Goal: Transaction & Acquisition: Download file/media

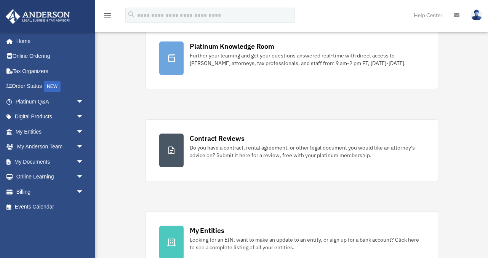
scroll to position [75, 0]
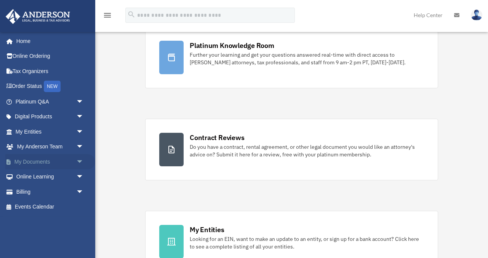
click at [29, 162] on link "My Documents arrow_drop_down" at bounding box center [50, 161] width 90 height 15
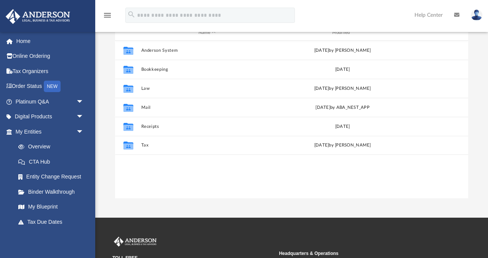
scroll to position [85, 0]
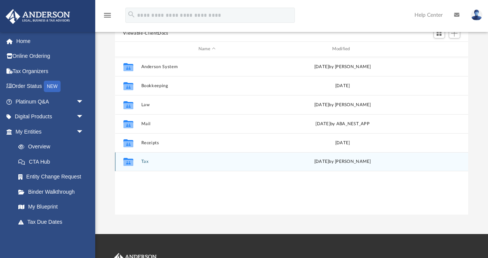
click at [128, 160] on icon "grid" at bounding box center [128, 163] width 10 height 6
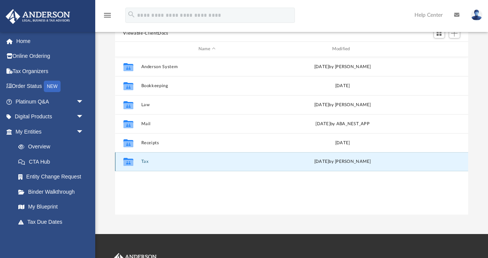
click at [152, 160] on button "Tax" at bounding box center [207, 161] width 132 height 5
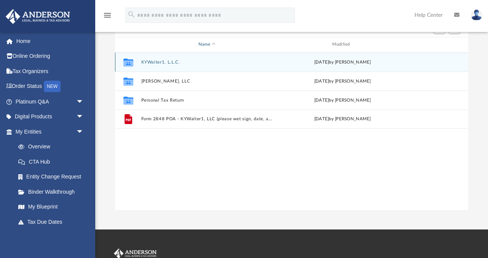
scroll to position [95, 0]
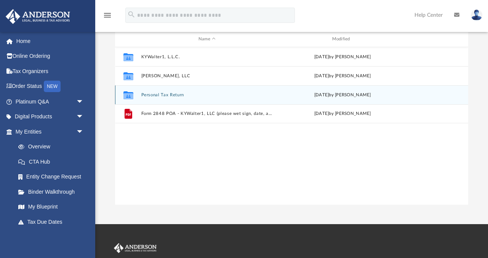
click at [130, 93] on icon "grid" at bounding box center [128, 96] width 10 height 6
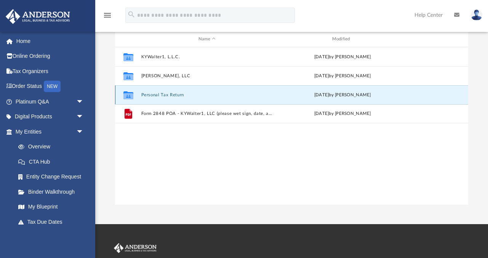
click at [165, 94] on button "Personal Tax Return" at bounding box center [207, 95] width 132 height 5
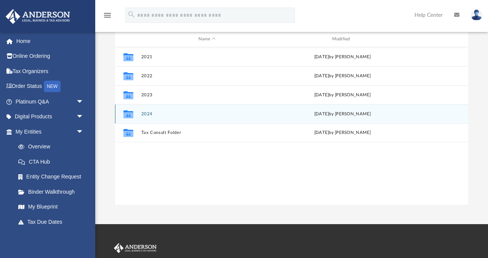
click at [148, 112] on button "2024" at bounding box center [207, 114] width 132 height 5
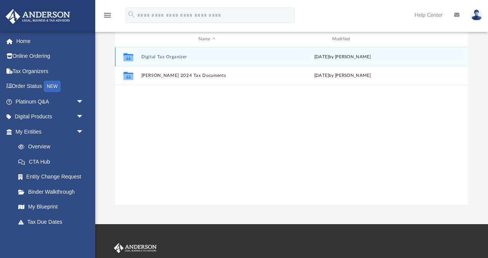
click at [154, 55] on button "Digital Tax Organizer" at bounding box center [207, 56] width 132 height 5
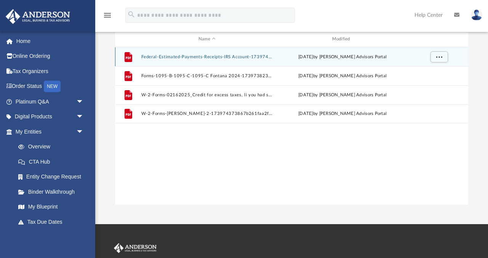
click at [169, 55] on button "Federal-Estimated-Payments-Receipts-IRS Account-173974953667b278a0e1121.pdf" at bounding box center [207, 56] width 132 height 5
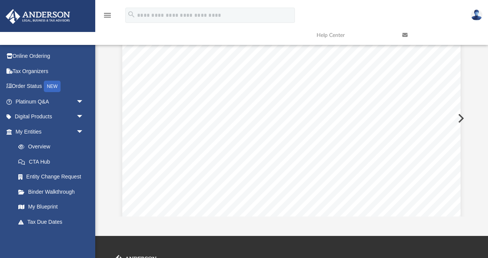
scroll to position [516, 0]
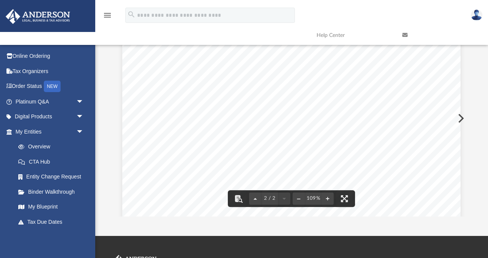
click at [230, 150] on section "Page 2" at bounding box center [231, 148] width 13 height 8
click at [232, 149] on section "Page 2" at bounding box center [231, 148] width 13 height 8
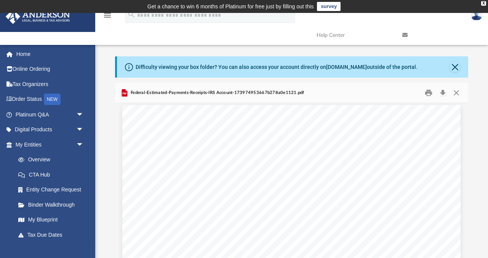
scroll to position [0, 0]
click at [456, 66] on button "Close" at bounding box center [455, 67] width 11 height 11
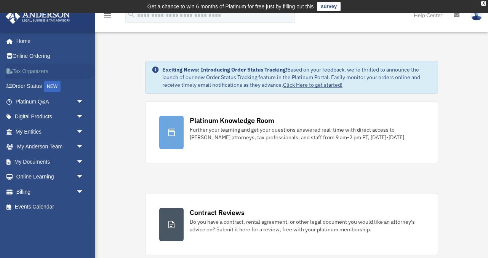
click at [33, 71] on link "Tax Organizers" at bounding box center [50, 71] width 90 height 15
click at [35, 161] on link "My Documents arrow_drop_down" at bounding box center [50, 161] width 90 height 15
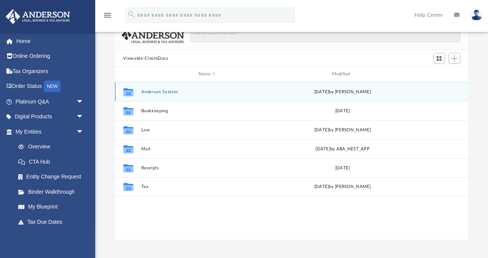
scroll to position [62, 0]
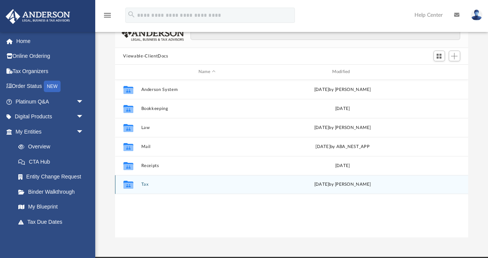
click at [126, 185] on icon "grid" at bounding box center [128, 186] width 10 height 6
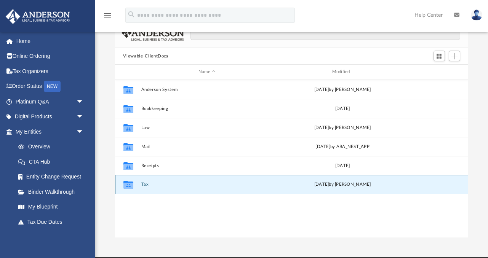
click at [144, 183] on button "Tax" at bounding box center [207, 184] width 132 height 5
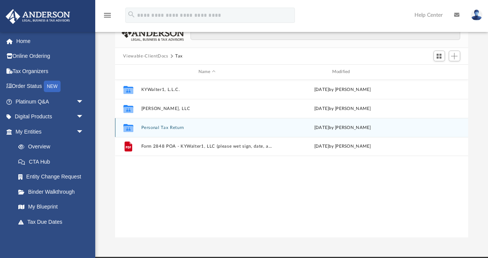
click at [151, 126] on button "Personal Tax Return" at bounding box center [207, 127] width 132 height 5
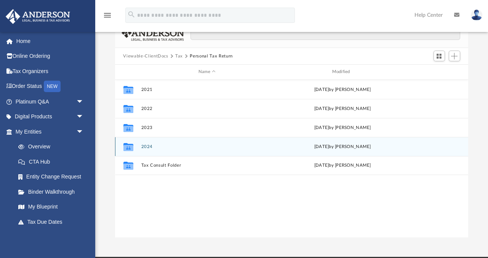
click at [146, 146] on button "2024" at bounding box center [207, 146] width 132 height 5
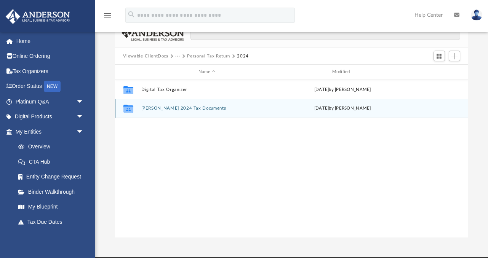
click at [165, 109] on button "[PERSON_NAME] 2024 Tax Documents" at bounding box center [207, 108] width 132 height 5
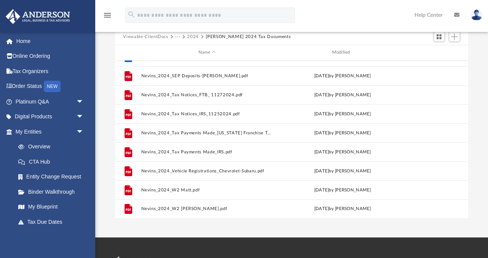
scroll to position [85, 0]
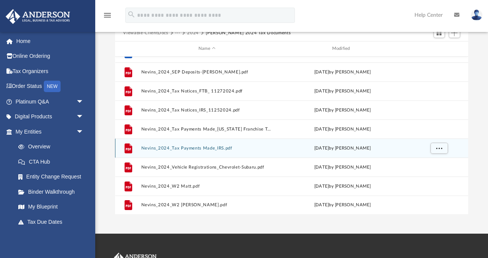
click at [189, 148] on button "Nevins_2024_Tax Payments Made_IRS.pdf" at bounding box center [207, 148] width 132 height 5
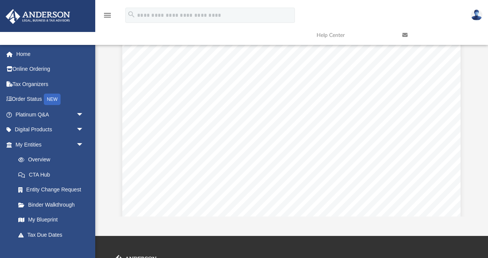
scroll to position [0, 0]
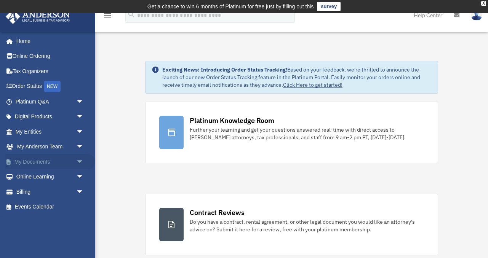
click at [45, 160] on link "My Documents arrow_drop_down" at bounding box center [50, 161] width 90 height 15
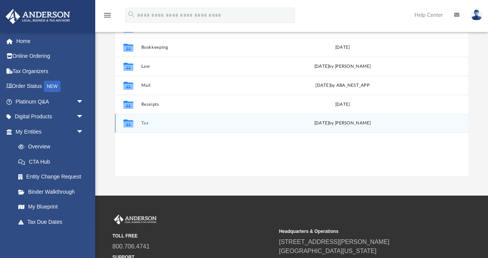
scroll to position [125, 0]
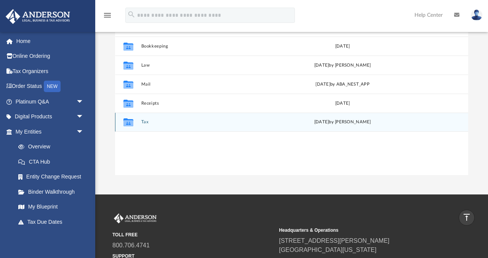
click at [213, 122] on button "Tax" at bounding box center [207, 122] width 132 height 5
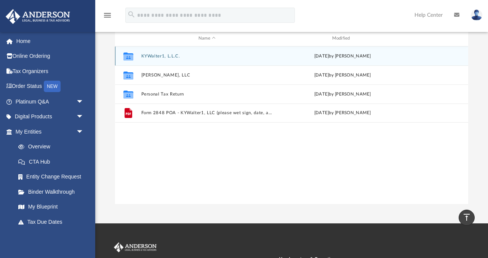
scroll to position [94, 0]
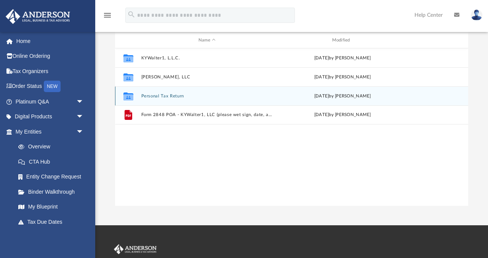
click at [179, 95] on button "Personal Tax Return" at bounding box center [207, 96] width 132 height 5
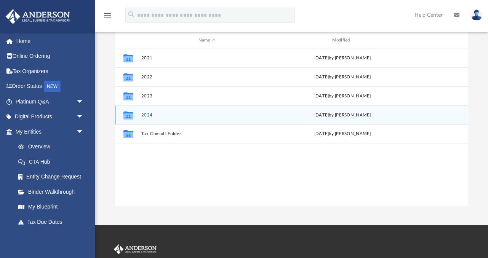
click at [160, 113] on button "2024" at bounding box center [207, 115] width 132 height 5
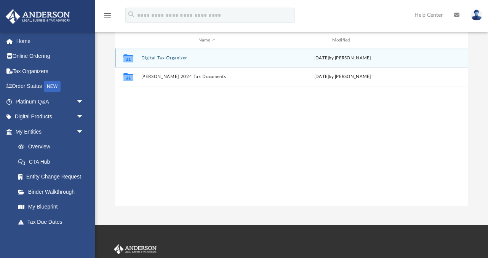
click at [171, 56] on button "Digital Tax Organizer" at bounding box center [207, 58] width 132 height 5
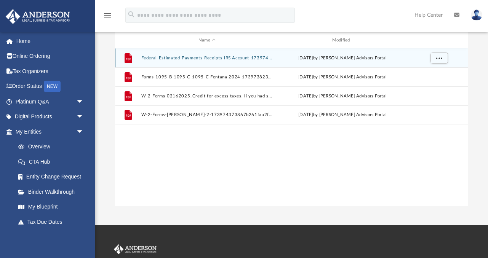
click at [206, 58] on button "Federal-Estimated-Payments-Receipts-IRS Account-173974953667b278a0e1121.pdf" at bounding box center [207, 58] width 132 height 5
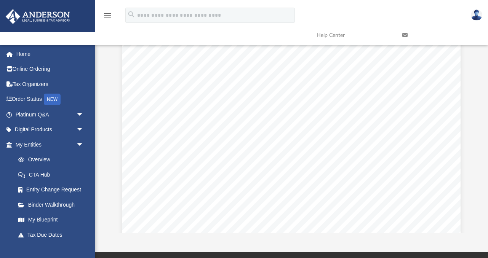
scroll to position [0, 0]
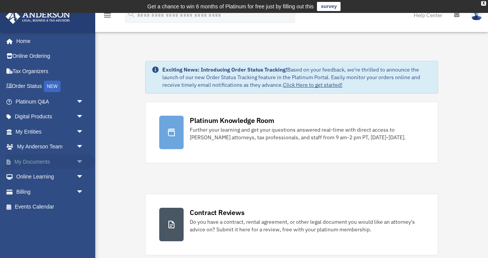
click at [43, 159] on link "My Documents arrow_drop_down" at bounding box center [50, 161] width 90 height 15
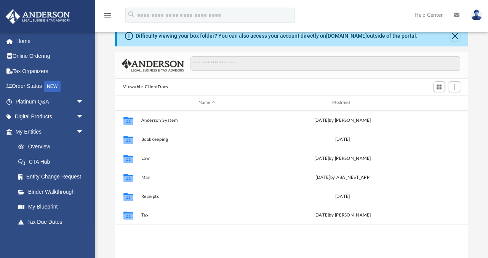
scroll to position [25, 0]
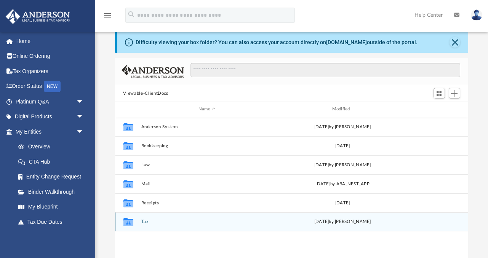
click at [144, 222] on button "Tax" at bounding box center [207, 221] width 132 height 5
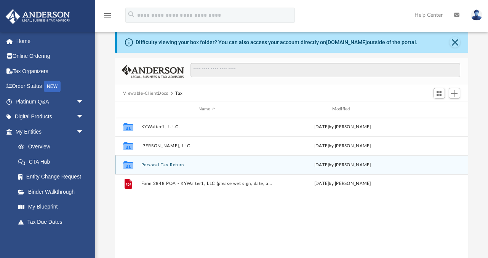
click at [166, 164] on button "Personal Tax Return" at bounding box center [207, 165] width 132 height 5
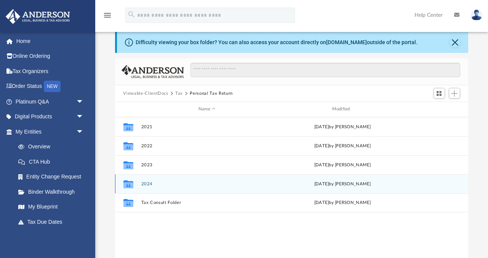
click at [145, 182] on button "2024" at bounding box center [207, 184] width 132 height 5
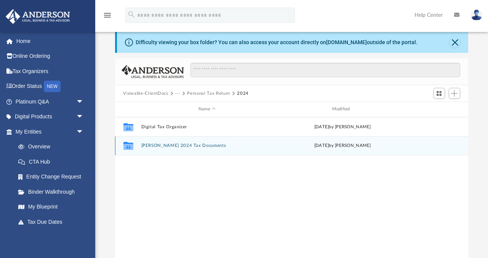
click at [151, 146] on button "[PERSON_NAME] 2024 Tax Documents" at bounding box center [207, 145] width 132 height 5
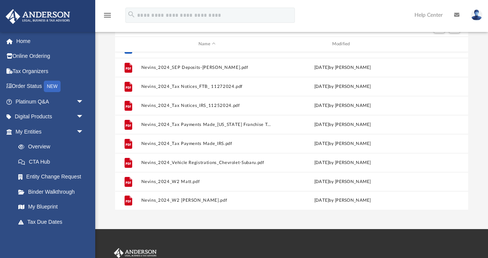
scroll to position [94, 0]
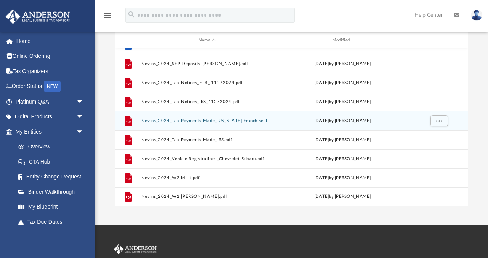
click at [244, 120] on button "Nevins_2024_Tax Payments Made_[US_STATE] Franchise Tax Board.pdf" at bounding box center [207, 120] width 132 height 5
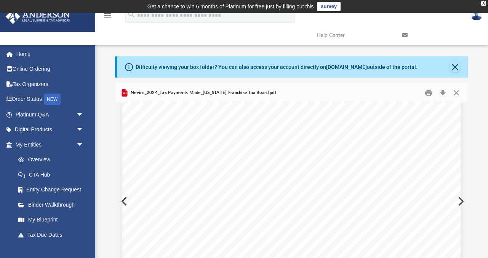
scroll to position [114, 0]
click at [123, 202] on div "Payment History Payment transactions Date  Type  Method  Tax Year  Status …" at bounding box center [291, 214] width 338 height 438
click at [121, 201] on button "Preview" at bounding box center [123, 201] width 17 height 21
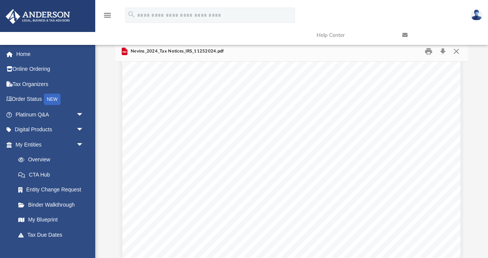
scroll to position [0, 0]
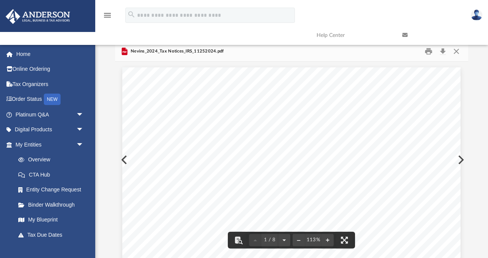
click at [122, 160] on button "Preview" at bounding box center [123, 159] width 17 height 21
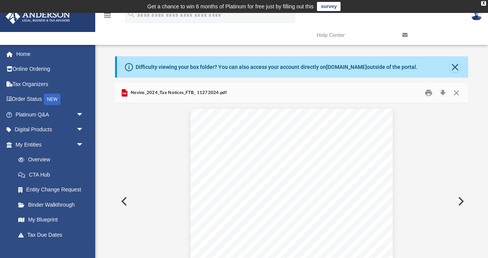
click at [123, 200] on button "Preview" at bounding box center [123, 201] width 17 height 21
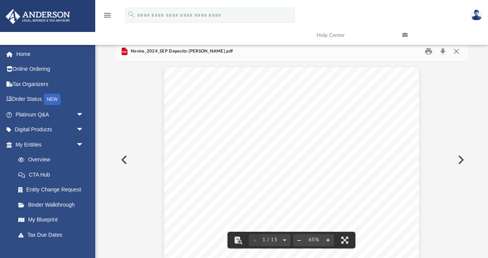
click at [461, 159] on button "Preview" at bounding box center [460, 159] width 17 height 21
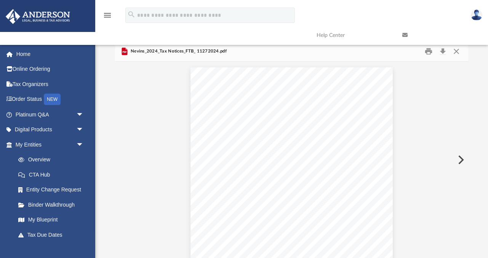
click at [461, 159] on button "Preview" at bounding box center [460, 159] width 17 height 21
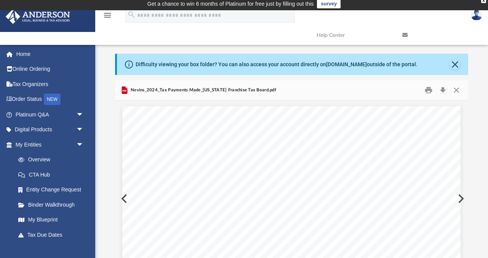
scroll to position [0, 0]
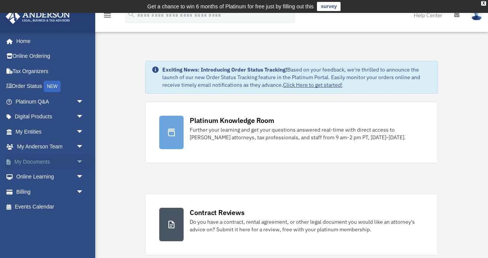
click at [39, 162] on link "My Documents arrow_drop_down" at bounding box center [50, 161] width 90 height 15
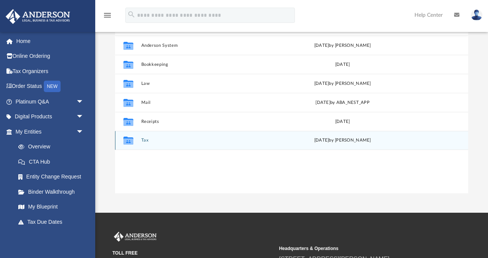
scroll to position [108, 0]
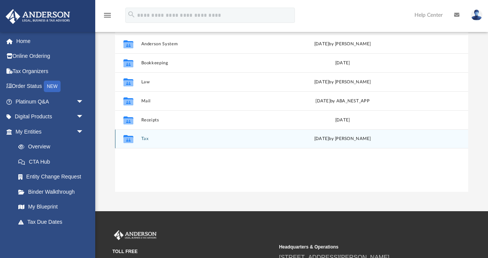
click at [129, 136] on icon "grid" at bounding box center [128, 139] width 10 height 8
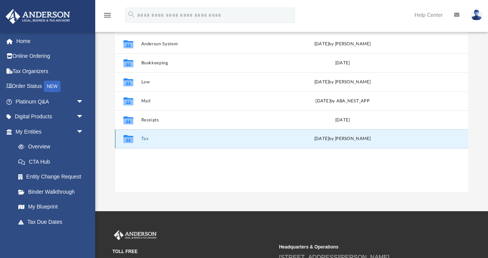
click at [144, 138] on button "Tax" at bounding box center [207, 138] width 132 height 5
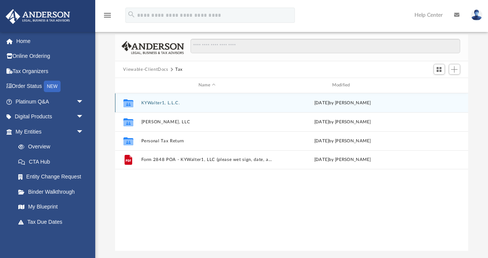
scroll to position [40, 0]
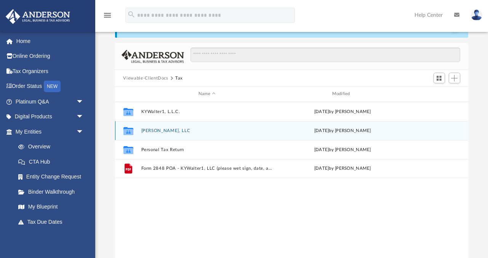
click at [160, 131] on button "Matt Nevins, LLC" at bounding box center [207, 130] width 132 height 5
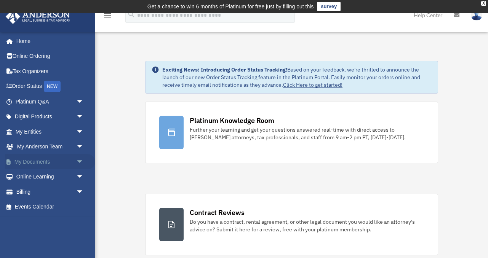
click at [79, 161] on span "arrow_drop_down" at bounding box center [83, 162] width 15 height 16
click at [47, 158] on link "My Documents arrow_drop_up" at bounding box center [50, 161] width 90 height 15
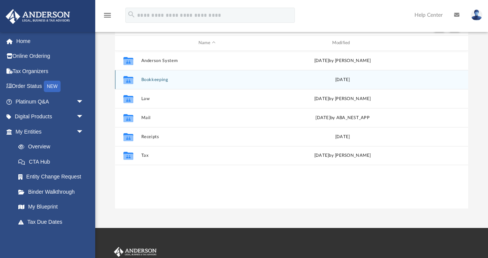
scroll to position [96, 0]
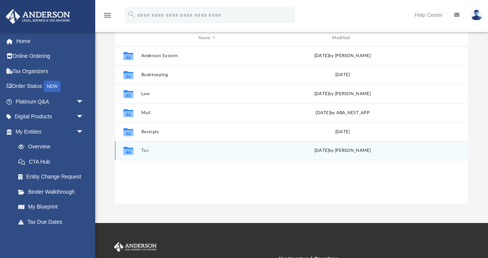
click at [231, 151] on button "Tax" at bounding box center [207, 150] width 132 height 5
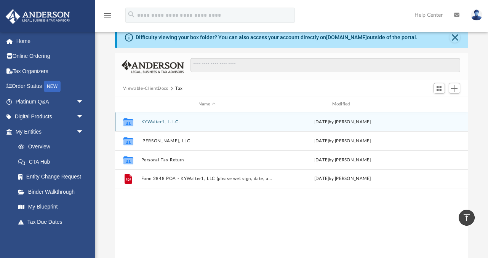
scroll to position [0, 0]
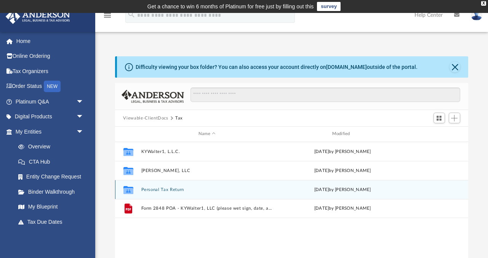
click at [173, 190] on button "Personal Tax Return" at bounding box center [207, 189] width 132 height 5
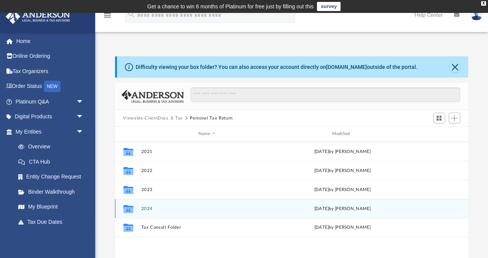
click at [128, 208] on icon "grid" at bounding box center [128, 210] width 10 height 6
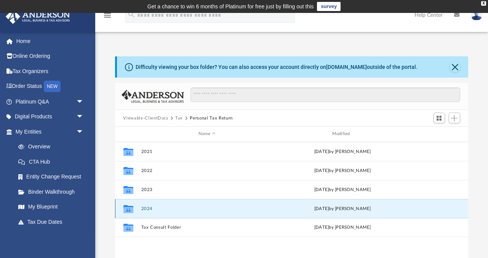
click at [149, 206] on button "2024" at bounding box center [207, 208] width 132 height 5
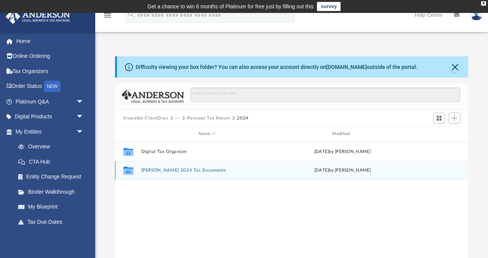
click at [164, 170] on button "Nevins 2024 Tax Documents" at bounding box center [207, 170] width 132 height 5
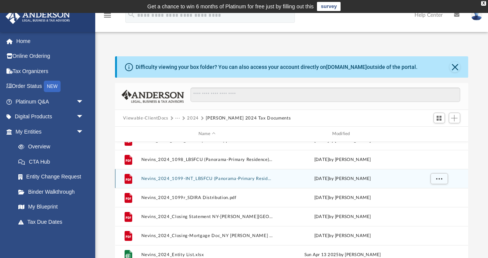
scroll to position [184, 0]
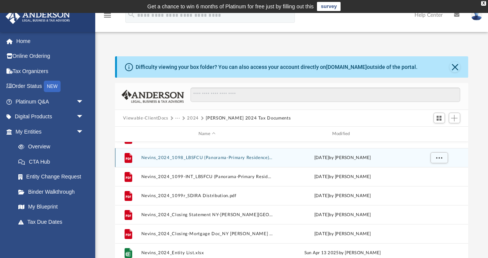
click at [174, 159] on button "Nevins_2024_1098_LBSFCU (Panorama-Primary Residence).pdf" at bounding box center [207, 157] width 132 height 5
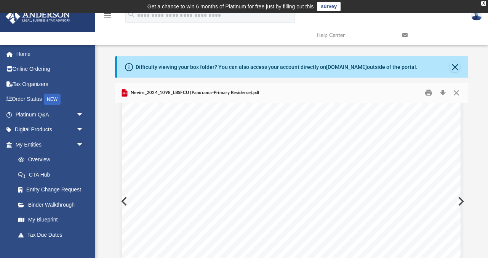
scroll to position [0, 0]
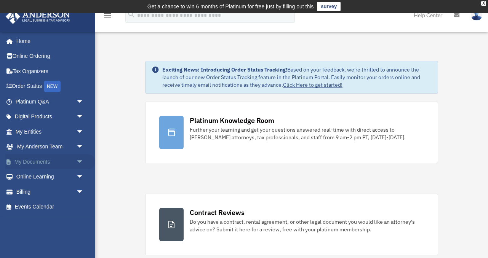
click at [39, 159] on link "My Documents arrow_drop_down" at bounding box center [50, 161] width 90 height 15
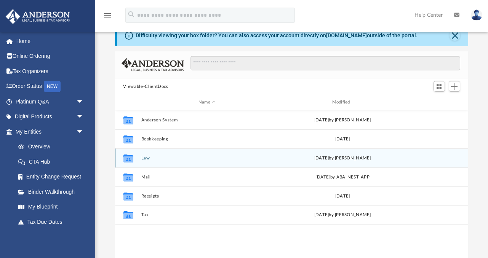
scroll to position [55, 0]
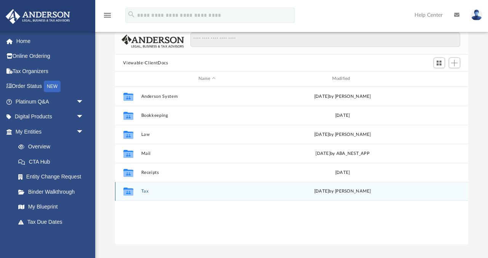
click at [129, 191] on icon "grid" at bounding box center [128, 192] width 10 height 8
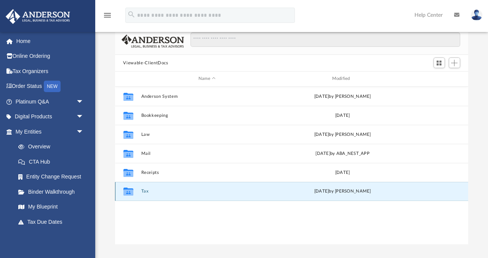
click at [144, 191] on button "Tax" at bounding box center [207, 191] width 132 height 5
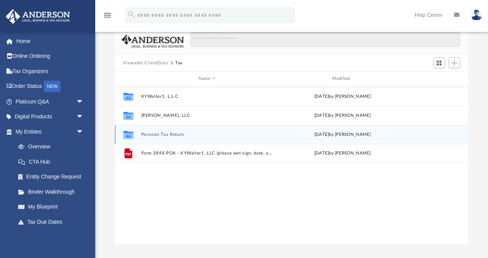
click at [152, 135] on button "Personal Tax Return" at bounding box center [207, 134] width 132 height 5
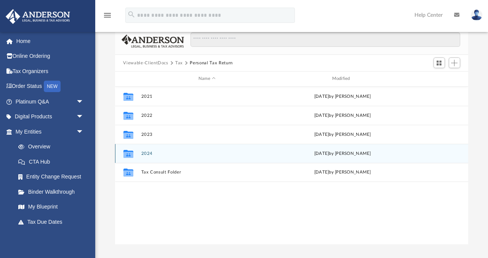
click at [151, 154] on button "2024" at bounding box center [207, 153] width 132 height 5
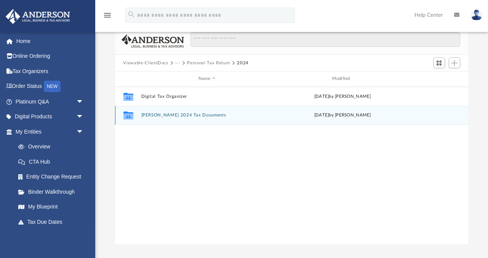
click at [160, 114] on button "Nevins 2024 Tax Documents" at bounding box center [207, 115] width 132 height 5
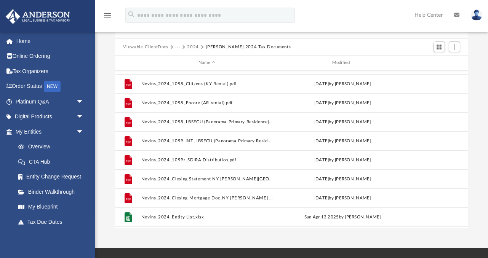
scroll to position [141, 0]
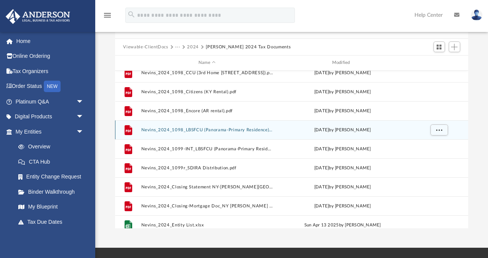
click at [192, 129] on button "Nevins_2024_1098_LBSFCU (Panorama-Primary Residence).pdf" at bounding box center [207, 130] width 132 height 5
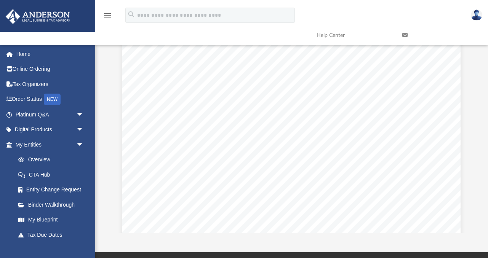
scroll to position [0, 0]
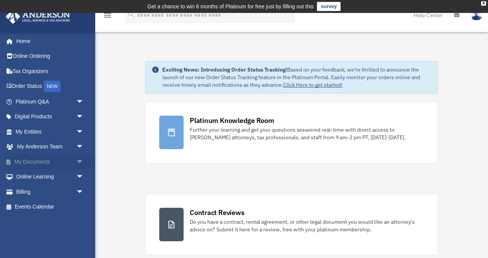
click at [81, 162] on span "arrow_drop_down" at bounding box center [83, 162] width 15 height 16
click at [79, 161] on span "arrow_drop_up" at bounding box center [83, 162] width 15 height 16
click at [48, 161] on link "My Documents arrow_drop_down" at bounding box center [50, 161] width 90 height 15
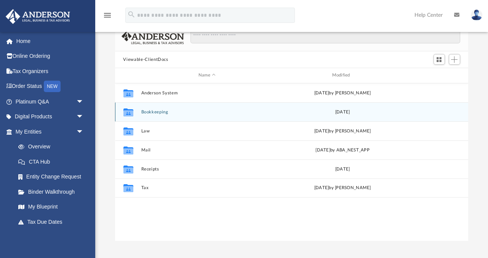
scroll to position [59, 0]
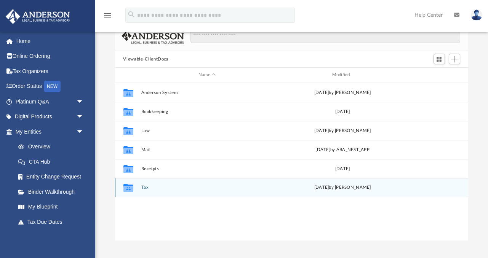
click at [143, 187] on button "Tax" at bounding box center [207, 187] width 132 height 5
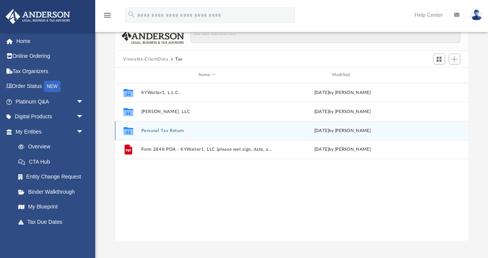
click at [164, 128] on button "Personal Tax Return" at bounding box center [207, 130] width 132 height 5
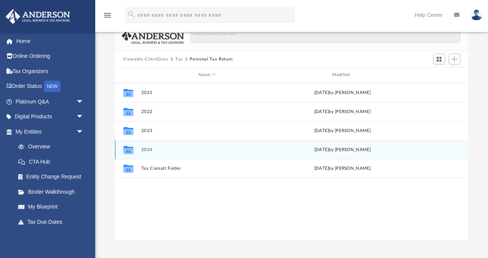
click at [130, 149] on icon "grid" at bounding box center [128, 151] width 10 height 6
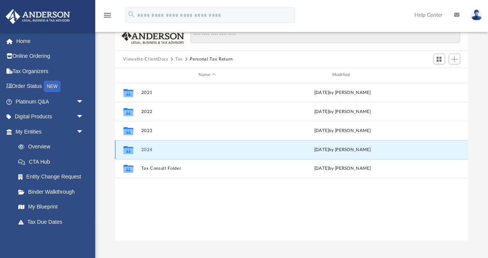
click at [149, 149] on button "2024" at bounding box center [207, 149] width 132 height 5
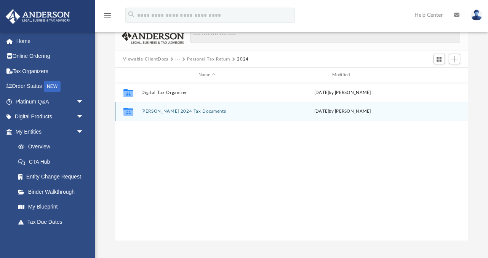
click at [161, 110] on button "[PERSON_NAME] 2024 Tax Documents" at bounding box center [207, 111] width 132 height 5
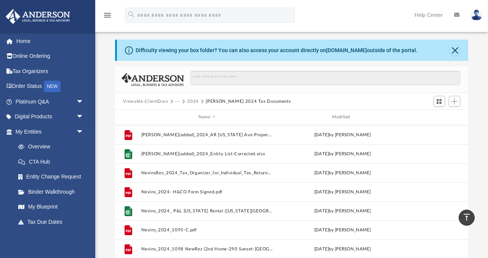
scroll to position [0, 0]
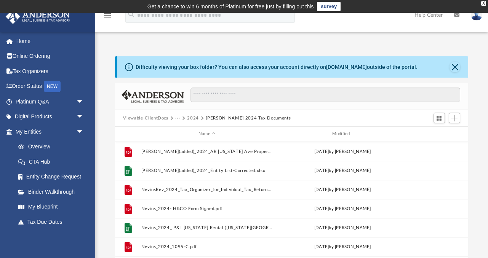
click at [276, 120] on div "Viewable-ClientDocs ··· 2024 [PERSON_NAME] 2024 Tax Documents" at bounding box center [292, 118] width 354 height 17
click at [194, 119] on button "2024" at bounding box center [193, 118] width 12 height 7
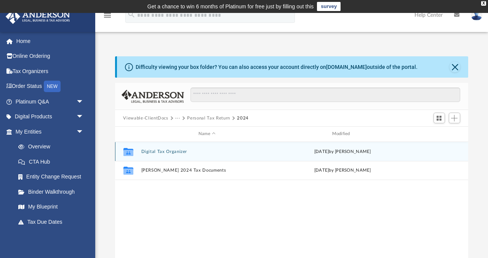
click at [160, 151] on button "Digital Tax Organizer" at bounding box center [207, 151] width 132 height 5
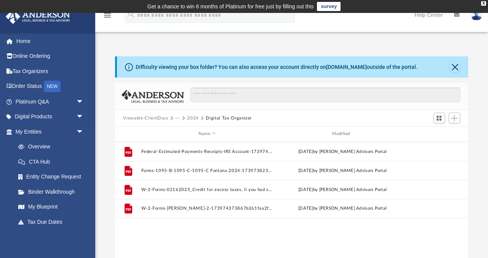
click at [194, 118] on button "2024" at bounding box center [193, 118] width 12 height 7
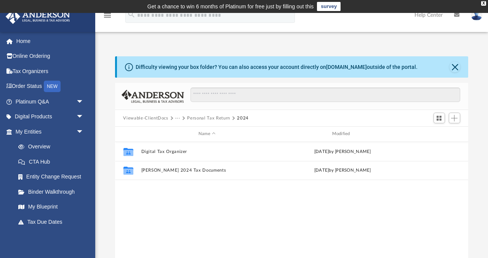
click at [155, 117] on button "Viewable-ClientDocs" at bounding box center [145, 118] width 45 height 7
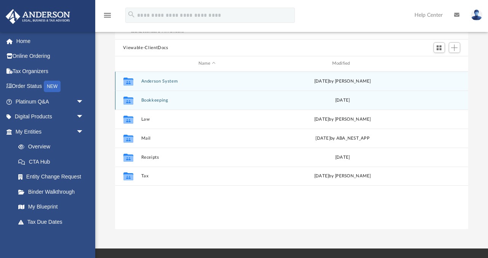
scroll to position [73, 0]
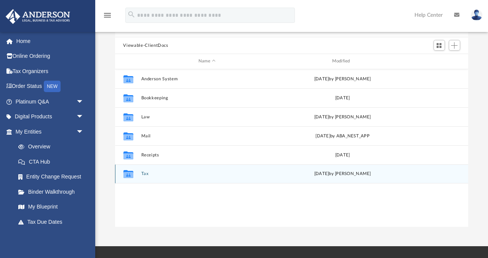
click at [130, 174] on icon "grid" at bounding box center [128, 174] width 10 height 8
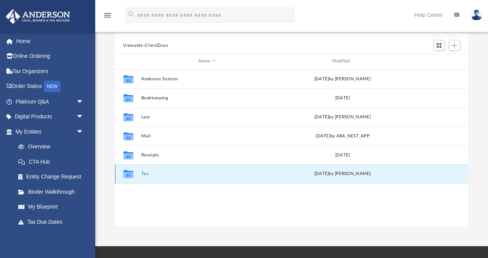
click at [282, 178] on div "Collaborated Folder Tax [DATE] by [PERSON_NAME]" at bounding box center [292, 174] width 354 height 19
click at [129, 174] on icon "grid" at bounding box center [128, 175] width 10 height 6
click at [253, 176] on button "Tax" at bounding box center [207, 173] width 132 height 5
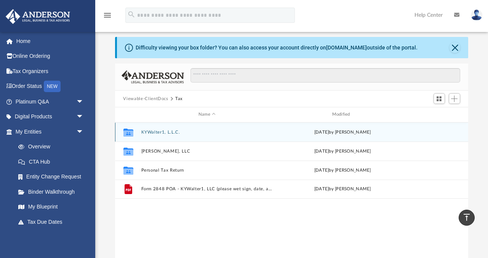
scroll to position [0, 0]
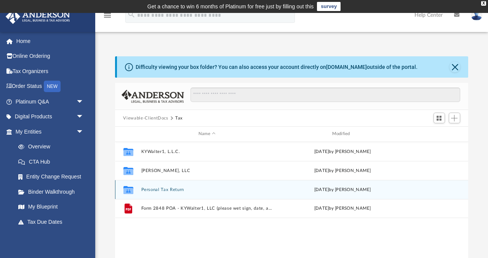
click at [171, 188] on button "Personal Tax Return" at bounding box center [207, 189] width 132 height 5
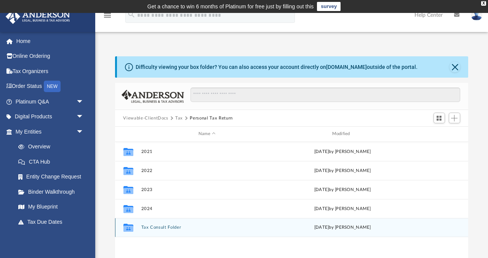
click at [168, 227] on button "Tax Consult Folder" at bounding box center [207, 227] width 132 height 5
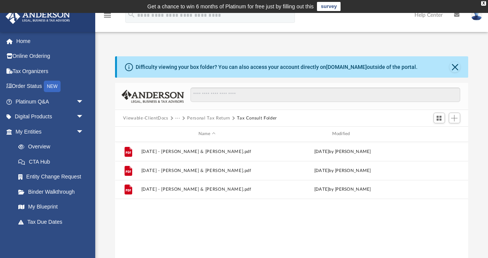
click at [213, 115] on button "Personal Tax Return" at bounding box center [208, 118] width 43 height 7
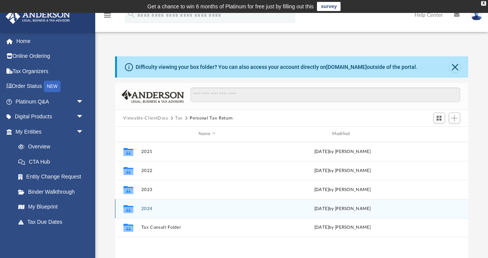
click at [163, 211] on div "Collaborated Folder 2024 [DATE] by [PERSON_NAME]" at bounding box center [292, 208] width 354 height 19
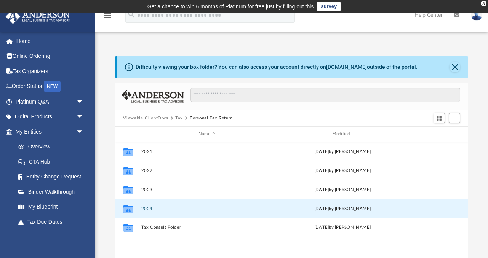
click at [130, 209] on icon "grid" at bounding box center [128, 210] width 10 height 6
click at [146, 209] on button "2024" at bounding box center [207, 208] width 132 height 5
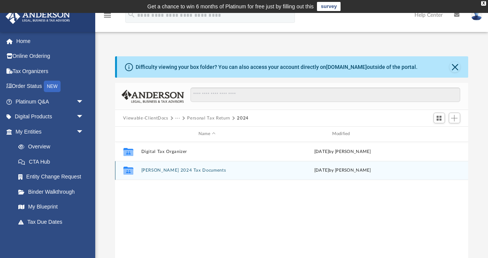
click at [163, 170] on button "[PERSON_NAME] 2024 Tax Documents" at bounding box center [207, 170] width 132 height 5
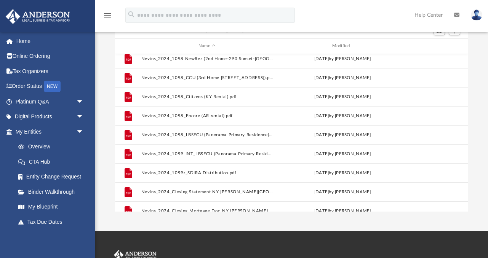
scroll to position [115, 0]
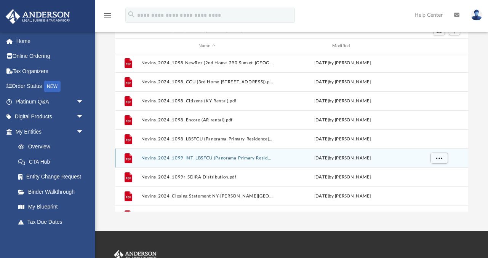
click at [354, 163] on div "File Nevins_2024_1099-INT_LBSFCU (Panorama-Primary Residence).pdf [DATE] by [PE…" at bounding box center [292, 158] width 354 height 19
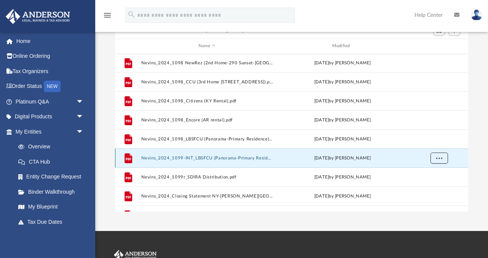
click at [442, 156] on button "More options" at bounding box center [439, 157] width 18 height 11
click at [197, 162] on div "File Nevins_2024_1099-INT_LBSFCU (Panorama-Primary Residence).pdf [DATE] by [PE…" at bounding box center [292, 158] width 354 height 19
click at [205, 157] on button "Nevins_2024_1099-INT_LBSFCU (Panorama-Primary Residence).pdf" at bounding box center [207, 158] width 132 height 5
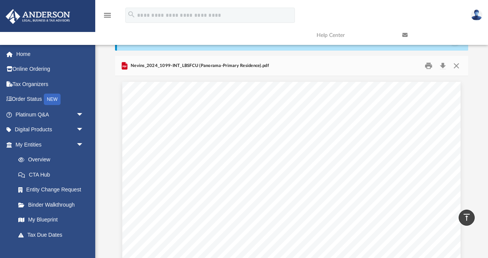
scroll to position [0, 0]
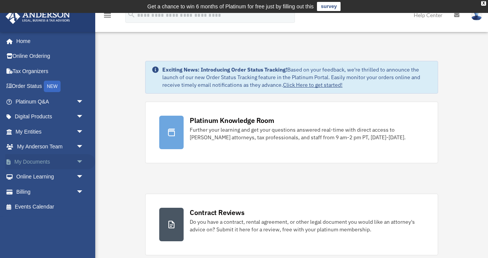
click at [31, 161] on link "My Documents arrow_drop_down" at bounding box center [50, 161] width 90 height 15
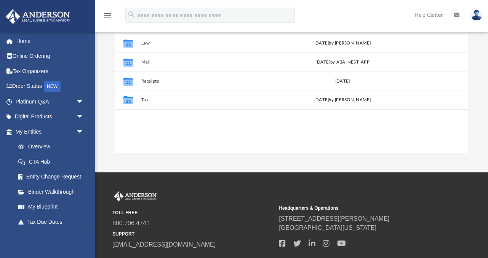
scroll to position [136, 0]
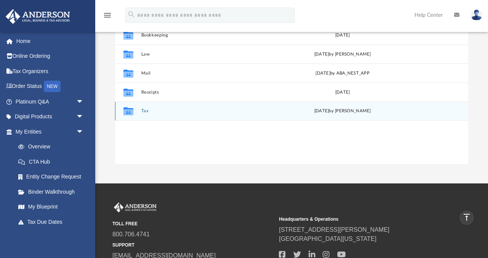
click at [146, 110] on button "Tax" at bounding box center [207, 111] width 132 height 5
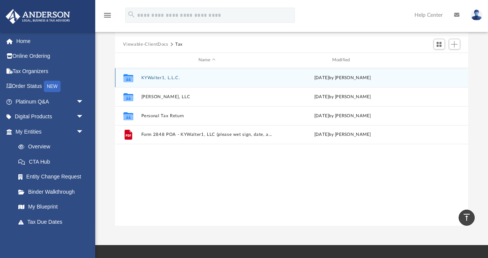
scroll to position [72, 0]
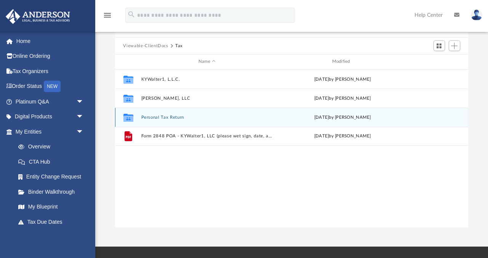
click at [178, 115] on button "Personal Tax Return" at bounding box center [207, 117] width 132 height 5
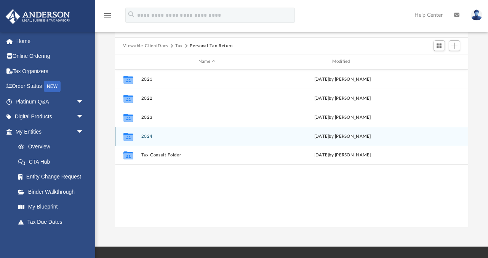
click at [147, 136] on button "2024" at bounding box center [207, 136] width 132 height 5
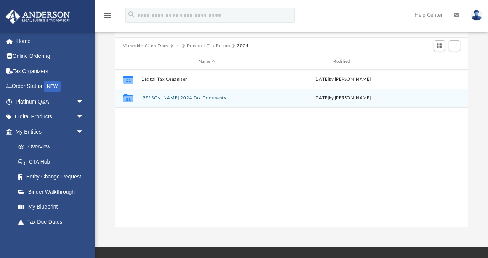
click at [170, 96] on button "[PERSON_NAME] 2024 Tax Documents" at bounding box center [207, 98] width 132 height 5
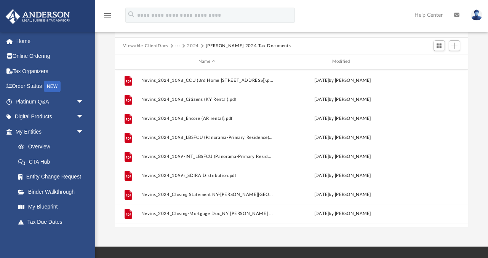
scroll to position [134, 0]
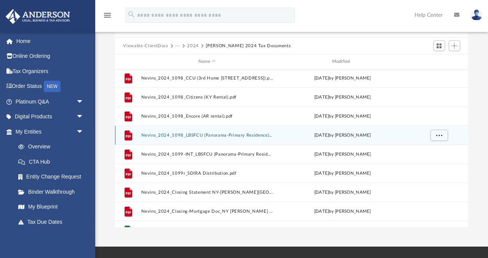
click at [190, 134] on button "Nevins_2024_1098_LBSFCU (Panorama-Primary Residence).pdf" at bounding box center [207, 135] width 132 height 5
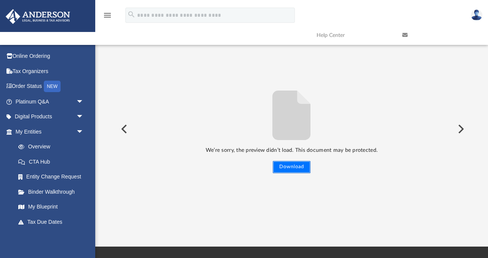
click at [298, 168] on button "Download" at bounding box center [292, 167] width 38 height 12
